Goal: Book appointment/travel/reservation

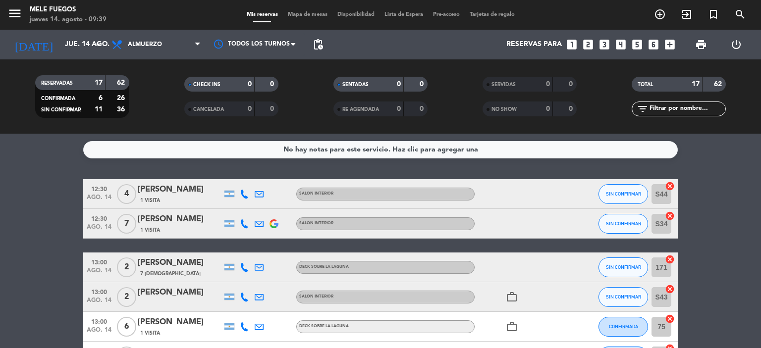
click at [193, 48] on span "Almuerzo" at bounding box center [155, 45] width 99 height 22
click at [154, 108] on div "menu Mele Fuegos [DATE] 14. agosto - 09:39 Mis reservas Mapa de mesas Disponibi…" at bounding box center [380, 67] width 761 height 134
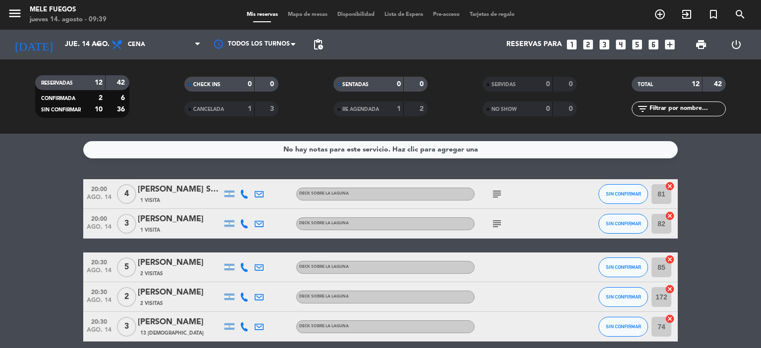
click at [97, 45] on icon "arrow_drop_down" at bounding box center [98, 45] width 12 height 12
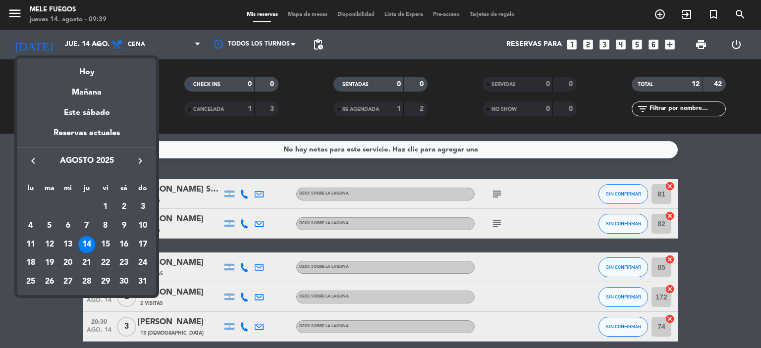
click at [89, 93] on div "Mañana" at bounding box center [86, 89] width 139 height 20
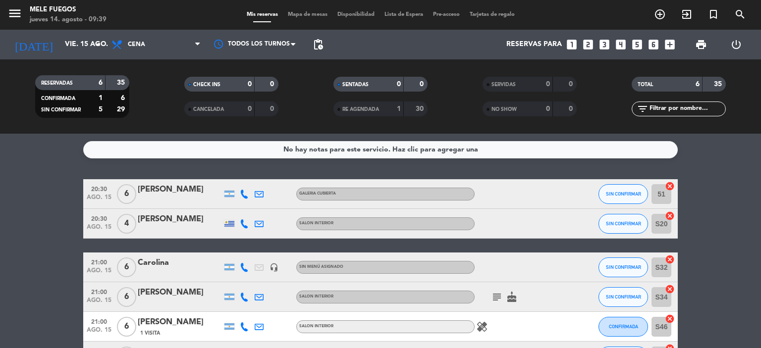
click at [197, 47] on icon at bounding box center [197, 45] width 4 height 8
click at [164, 89] on div "menu Mele Fuegos [DATE] 14. agosto - 09:39 Mis reservas Mapa de mesas Disponibi…" at bounding box center [380, 67] width 761 height 134
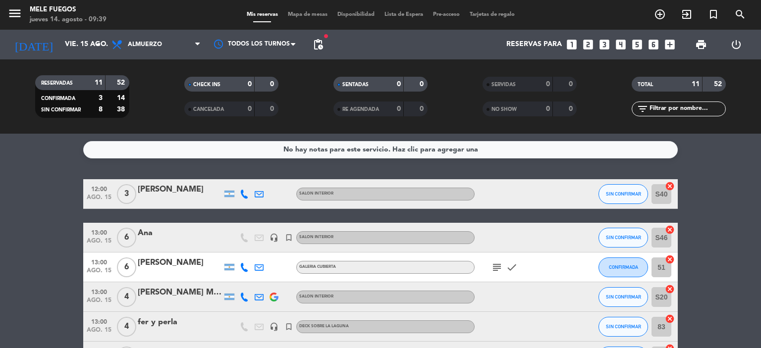
click at [98, 45] on icon "arrow_drop_down" at bounding box center [98, 45] width 12 height 12
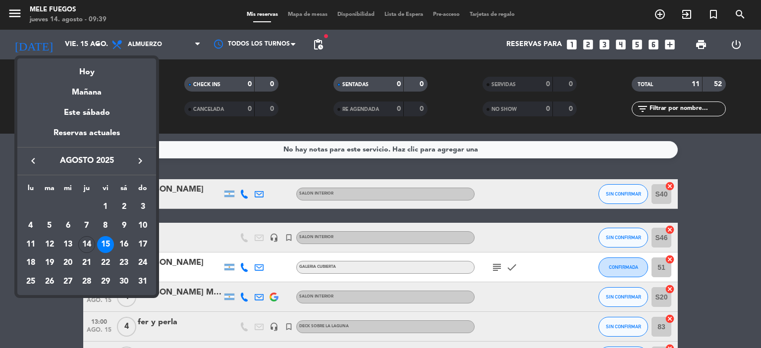
click at [87, 75] on div "Hoy" at bounding box center [86, 68] width 139 height 20
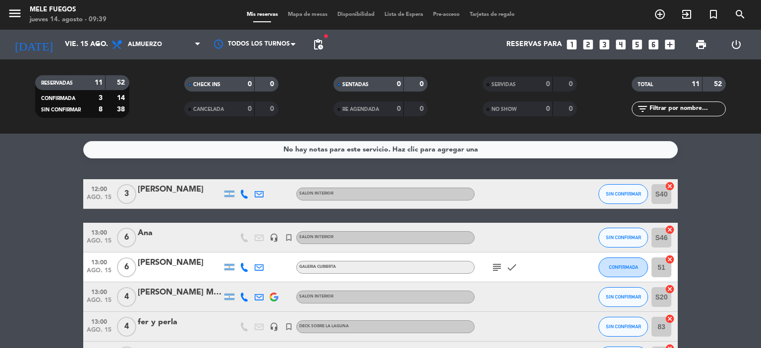
type input "jue. 14 ago."
